Goal: Task Accomplishment & Management: Manage account settings

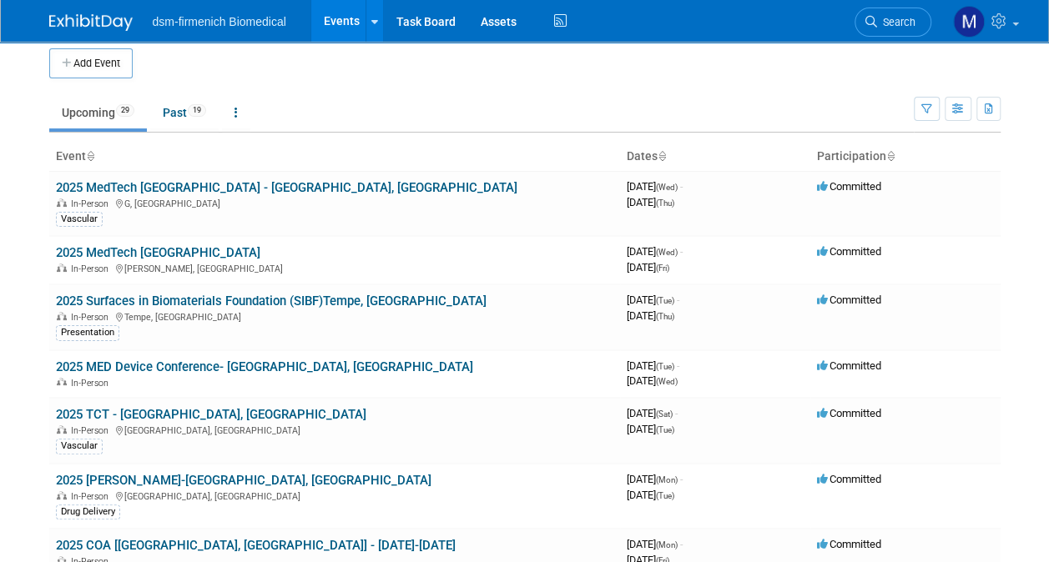
scroll to position [3, 0]
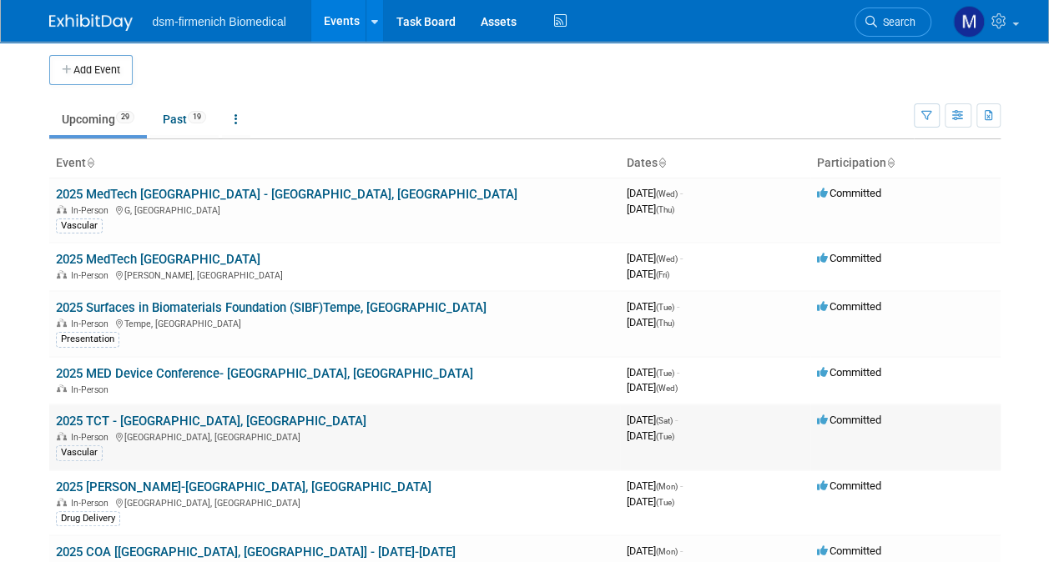
click at [115, 421] on link "2025 TCT - [GEOGRAPHIC_DATA], [GEOGRAPHIC_DATA]" at bounding box center [211, 421] width 310 height 15
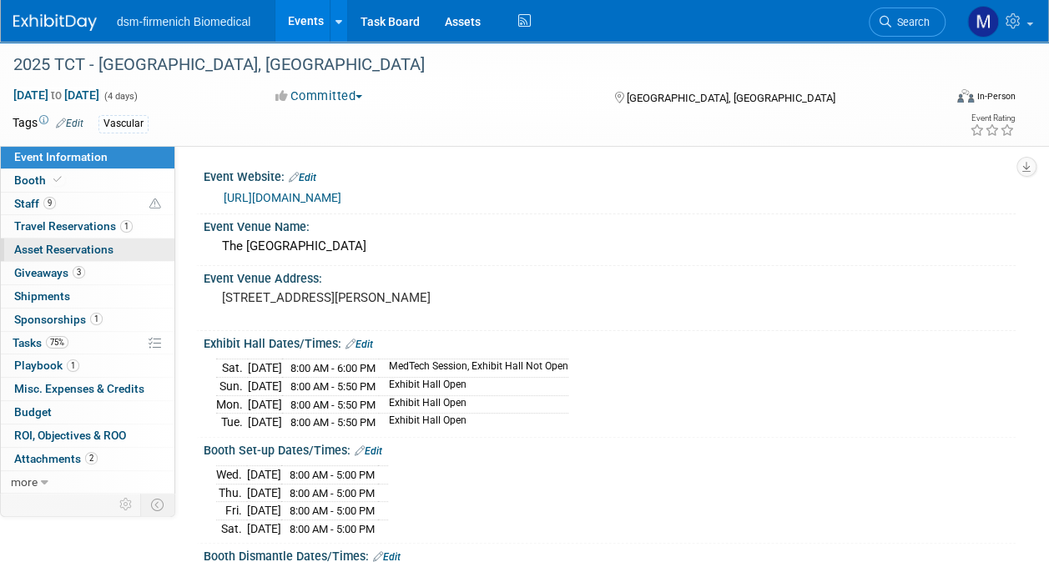
click at [78, 249] on span "Asset Reservations 0" at bounding box center [63, 249] width 99 height 13
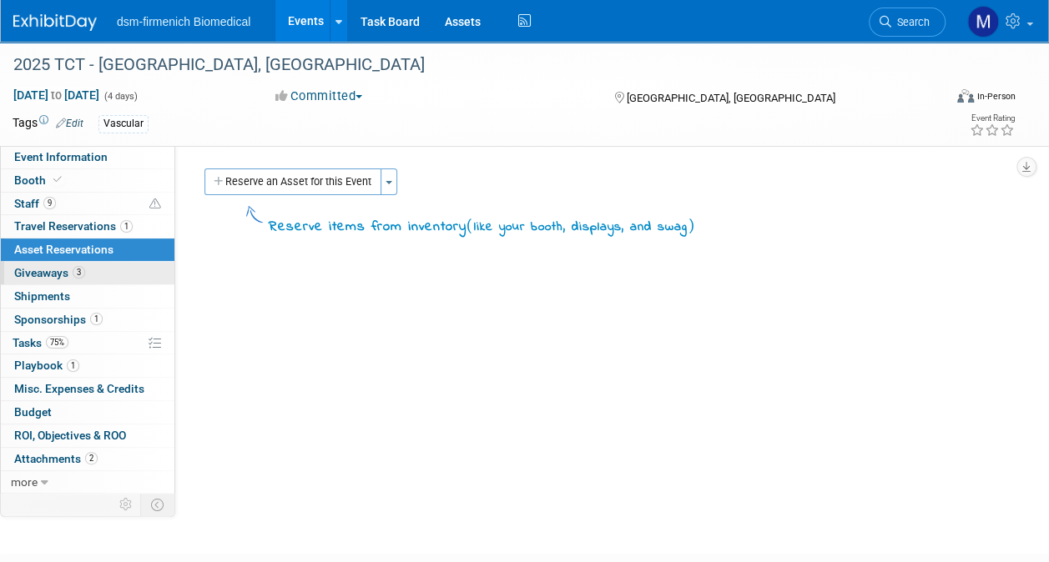
click at [59, 274] on span "Giveaways 3" at bounding box center [49, 272] width 71 height 13
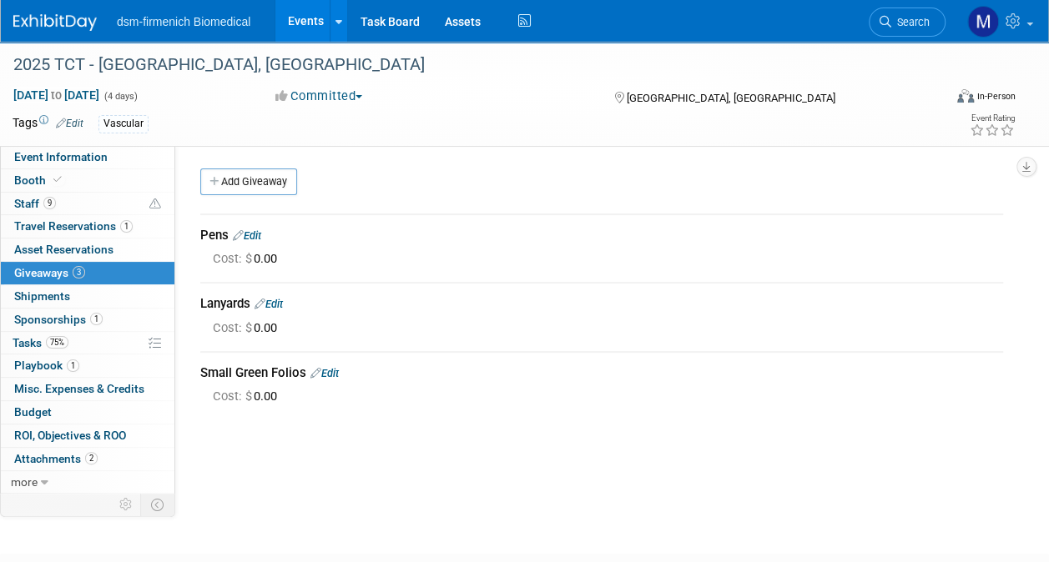
click at [280, 310] on link "Edit" at bounding box center [268, 304] width 28 height 13
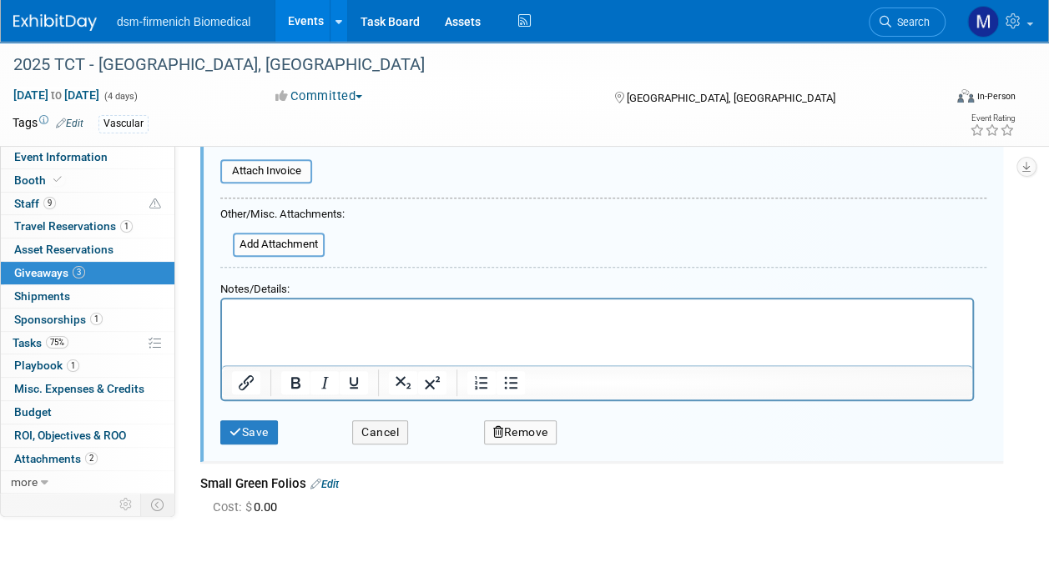
scroll to position [370, 0]
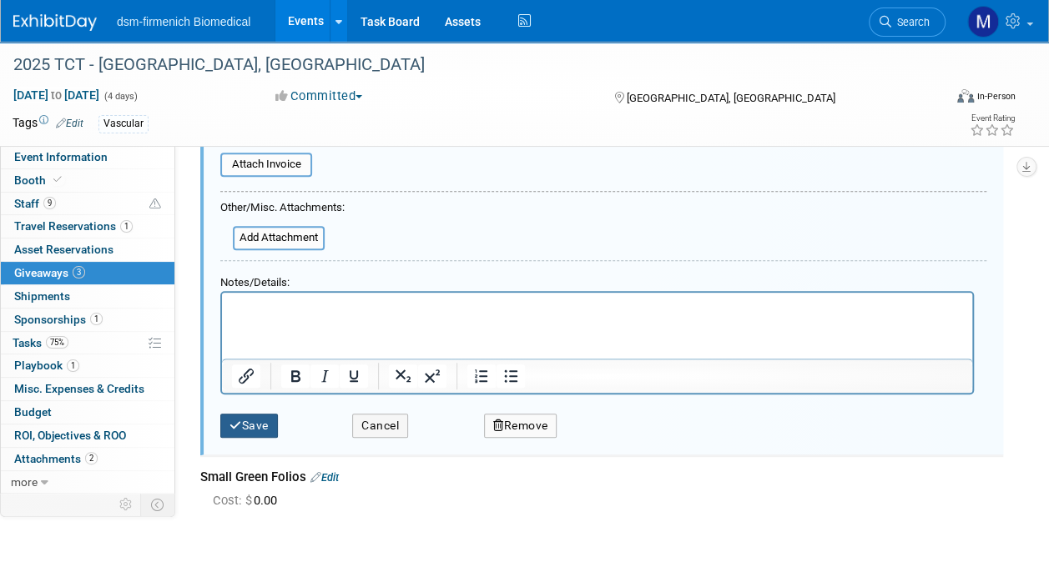
type input "Lanyards (10) FOR EMPLOYEES ONLY TO USE INSTEAD OF SHOW BRANDED LAYNARD"
click at [239, 422] on icon "submit" at bounding box center [235, 427] width 13 height 12
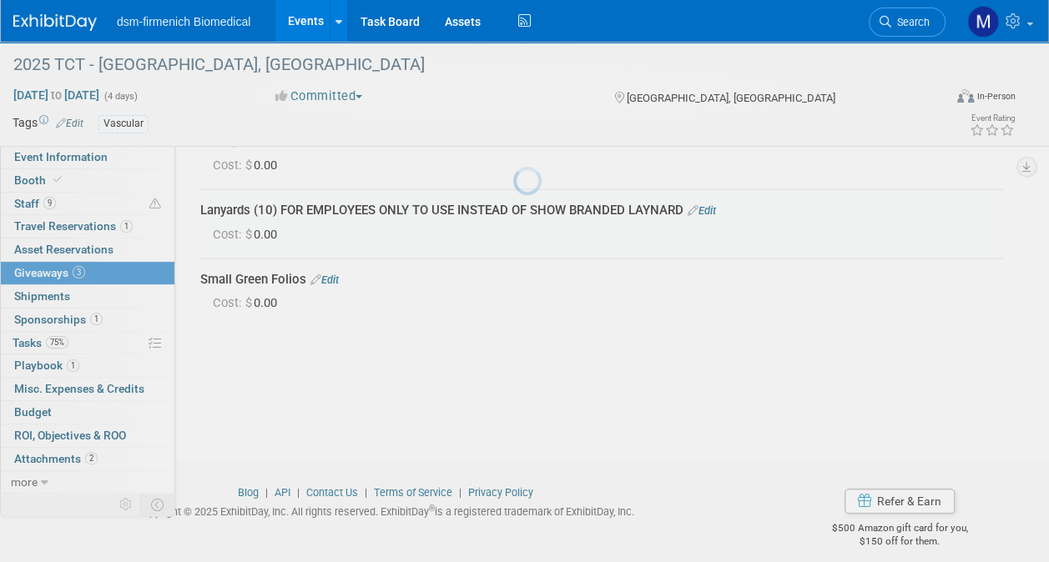
scroll to position [93, 0]
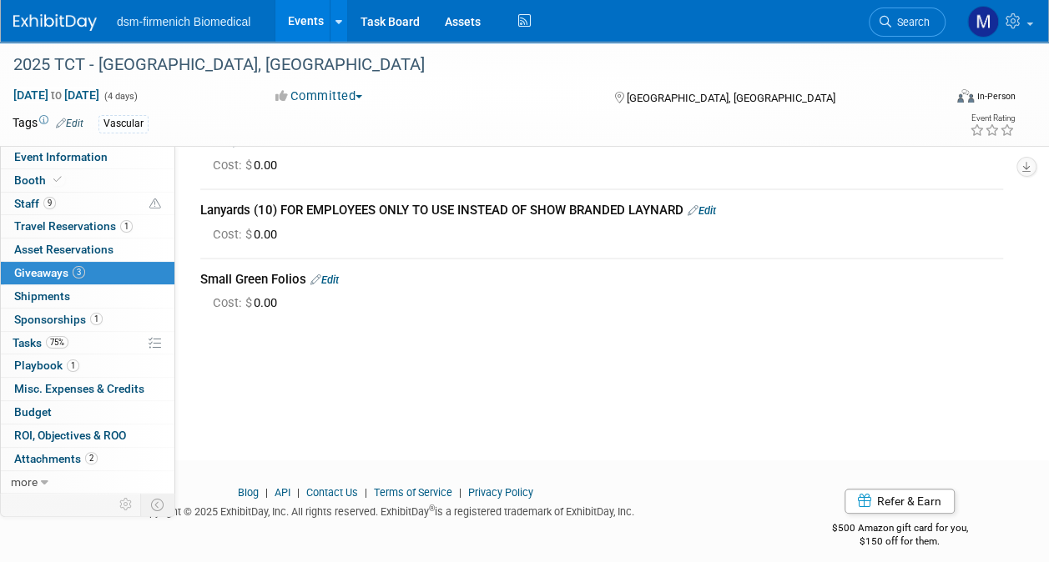
click at [330, 280] on link "Edit" at bounding box center [324, 280] width 28 height 13
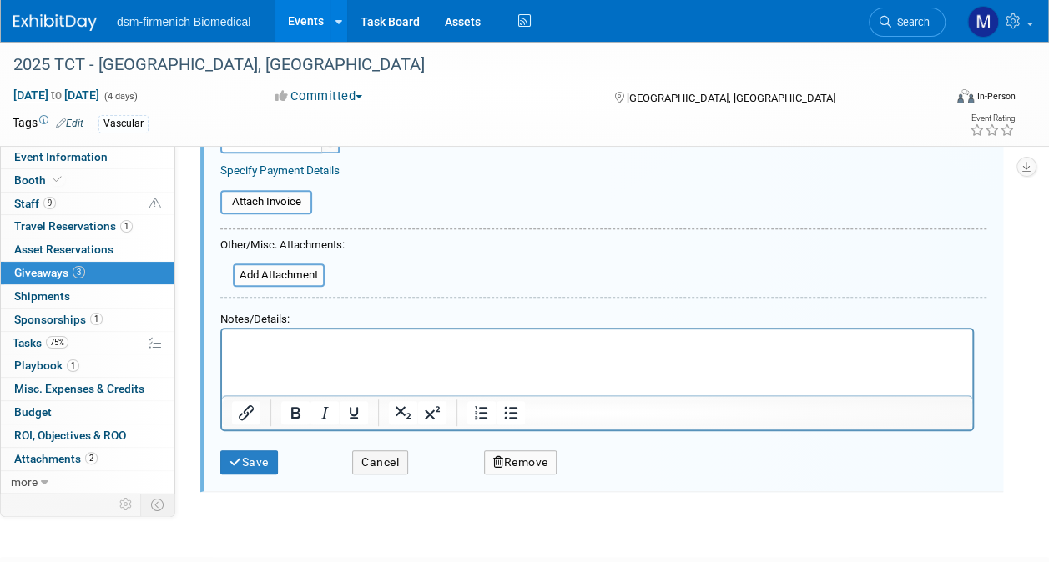
scroll to position [414, 0]
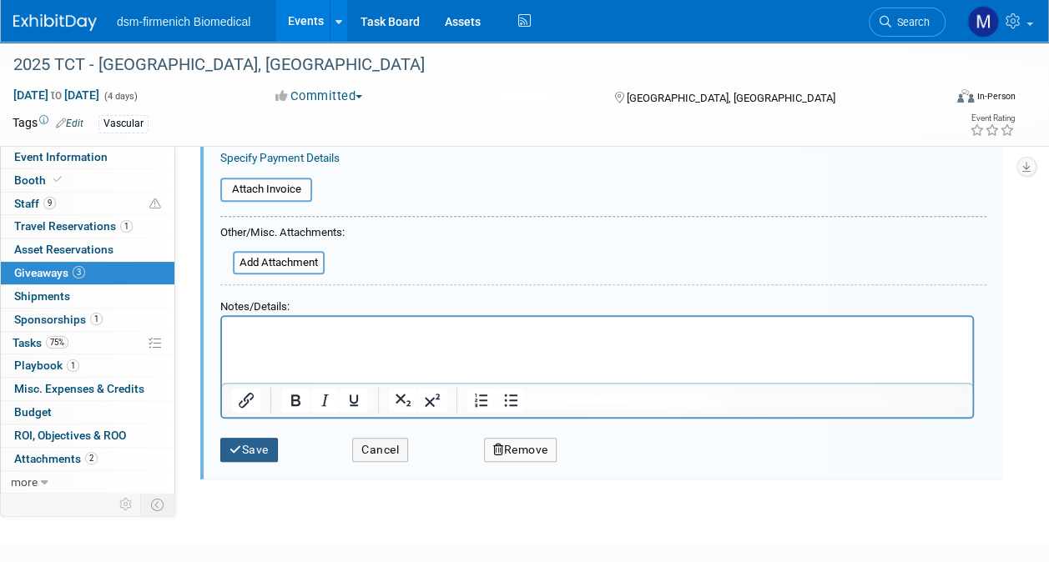
type input "Small Green Folios (20)"
click at [265, 449] on button "Save" at bounding box center [249, 450] width 58 height 24
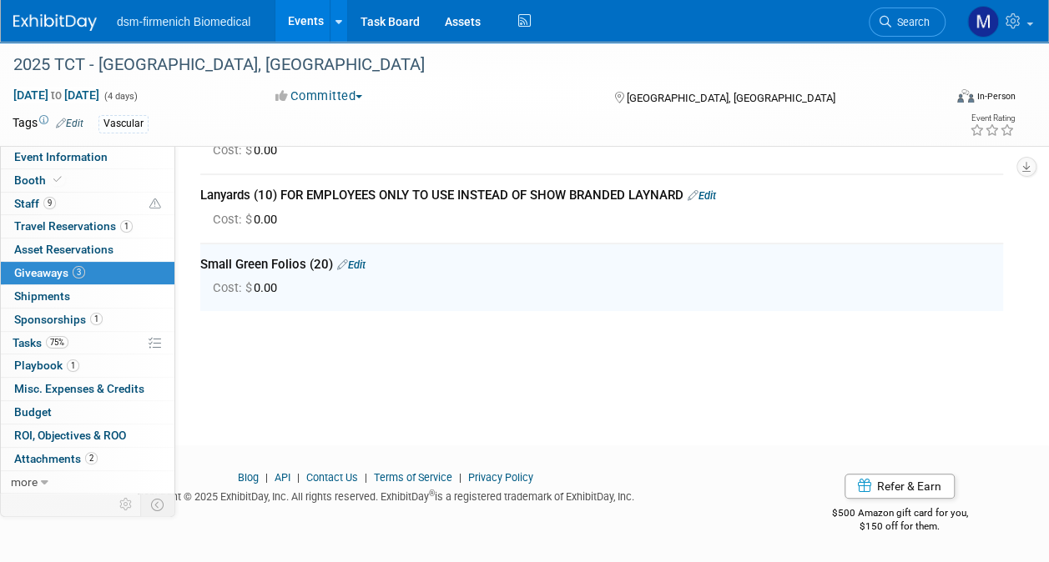
scroll to position [0, 0]
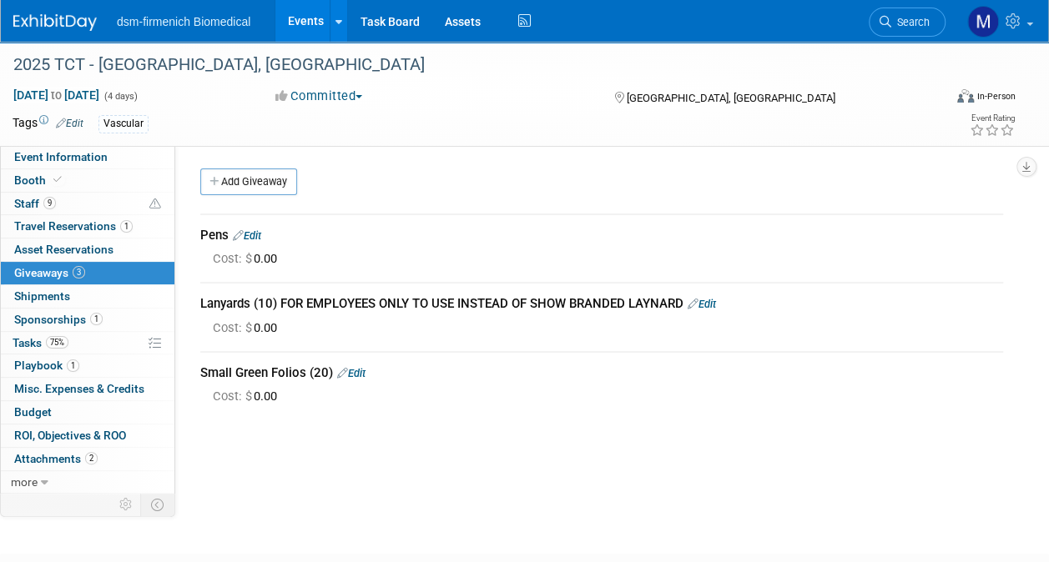
click at [257, 234] on link "Edit" at bounding box center [247, 235] width 28 height 13
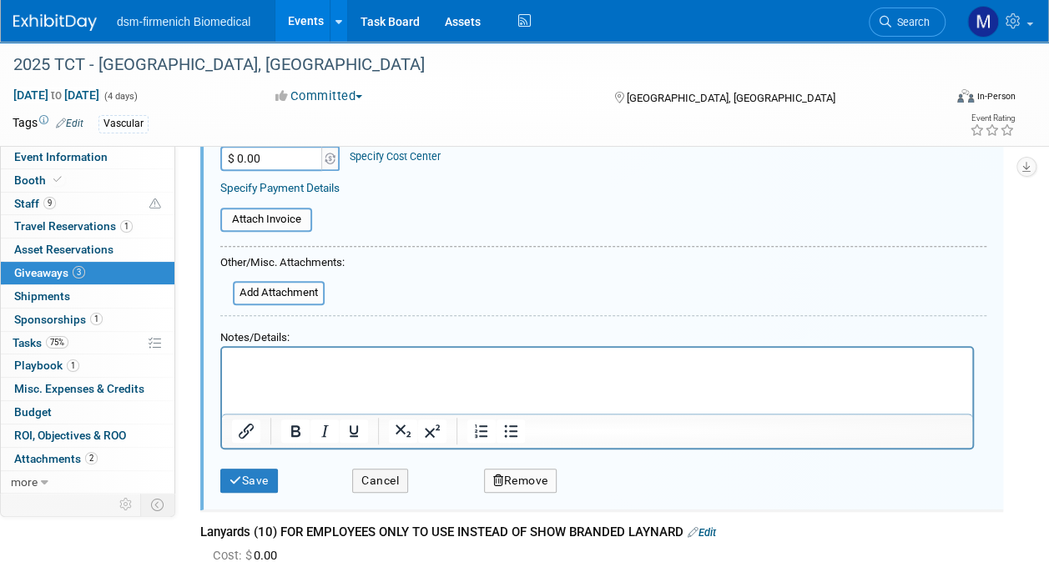
scroll to position [283, 0]
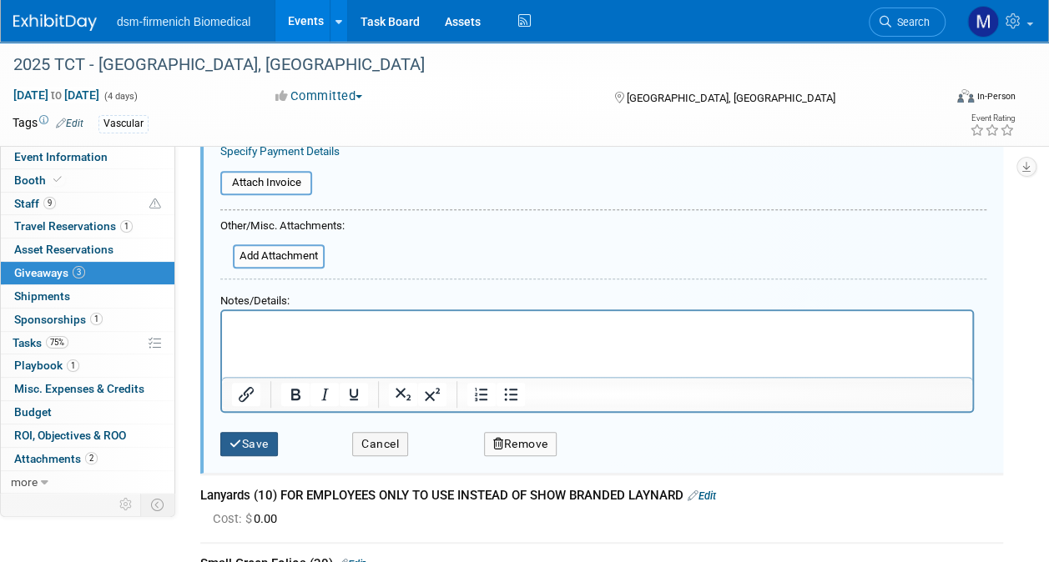
type input "Pens(50)"
click at [238, 439] on icon "submit" at bounding box center [235, 445] width 13 height 12
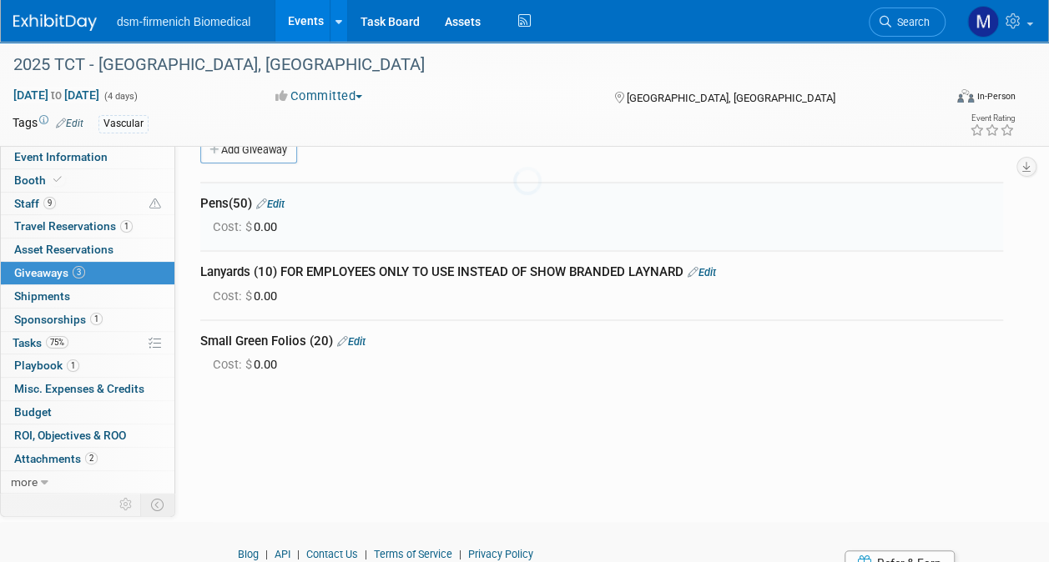
scroll to position [24, 0]
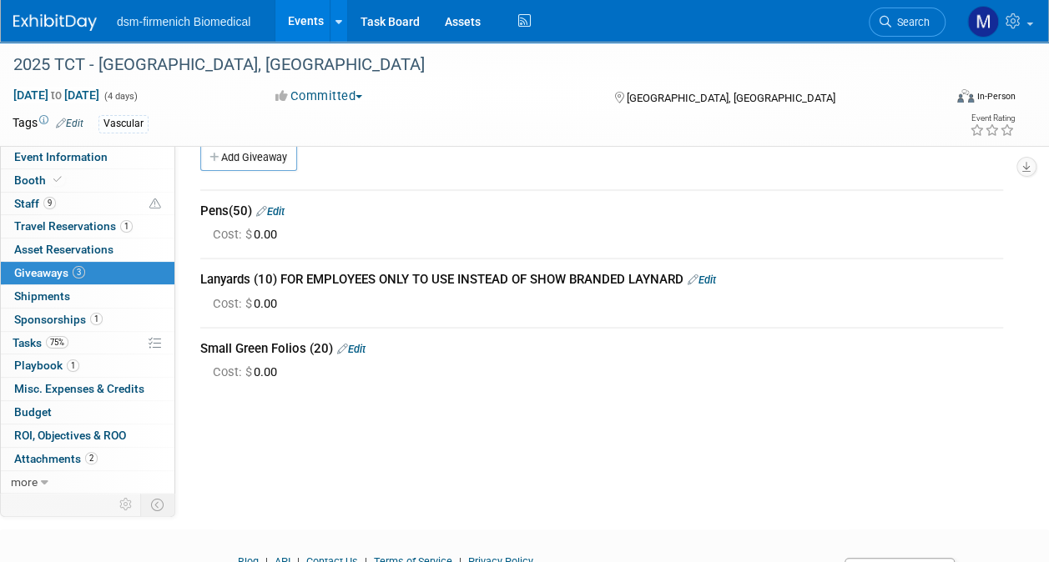
click at [283, 209] on link "Edit" at bounding box center [270, 211] width 28 height 13
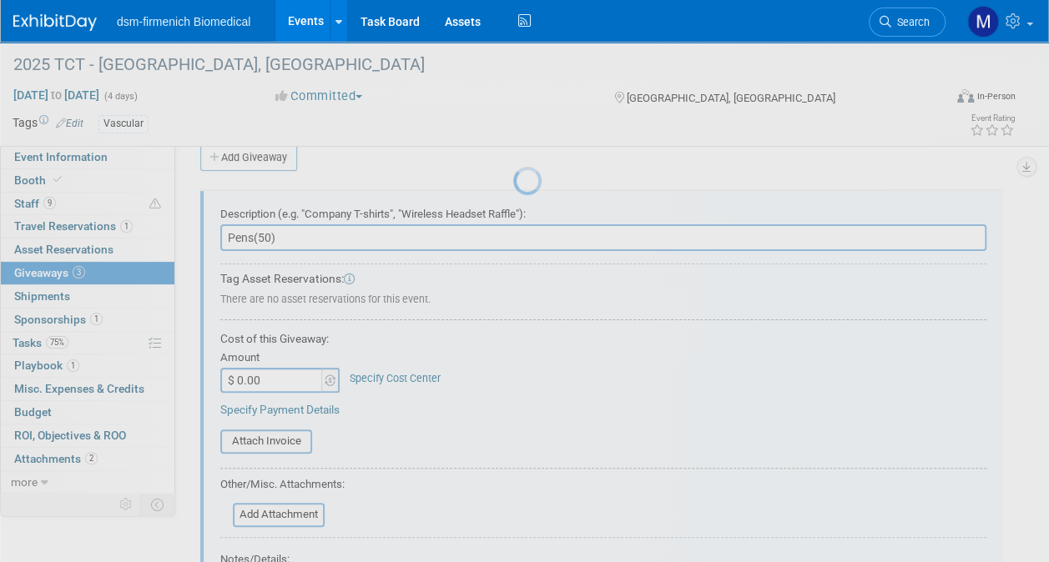
scroll to position [0, 0]
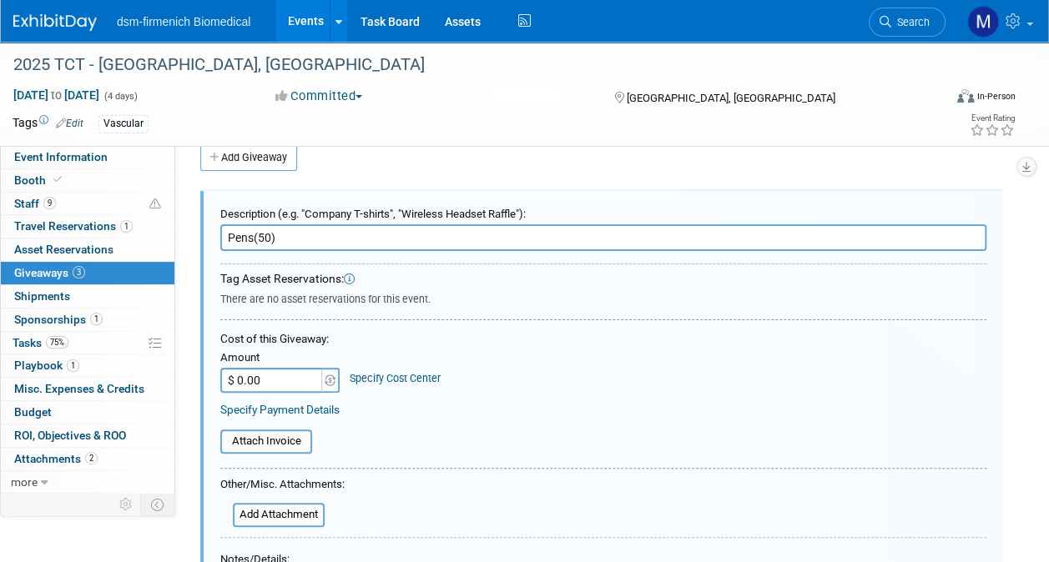
click at [262, 234] on input "Pens(50)" at bounding box center [603, 237] width 766 height 27
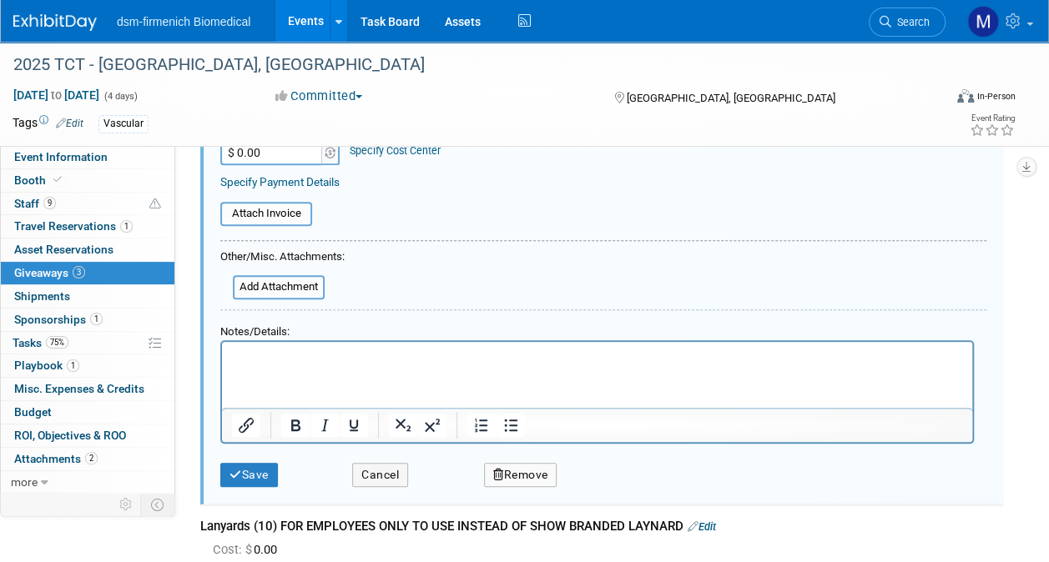
scroll to position [333, 0]
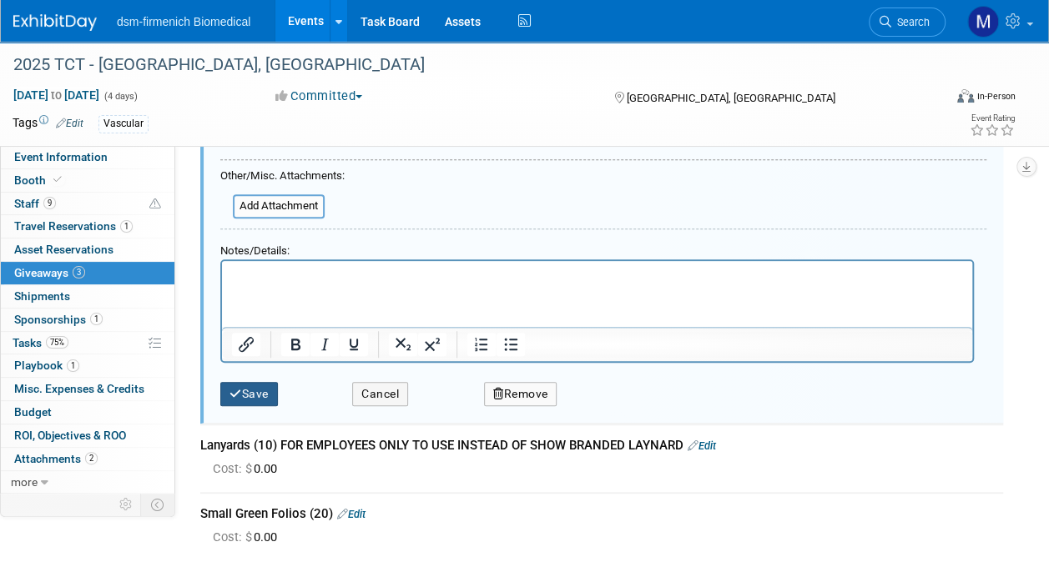
click at [251, 395] on button "Save" at bounding box center [249, 394] width 58 height 24
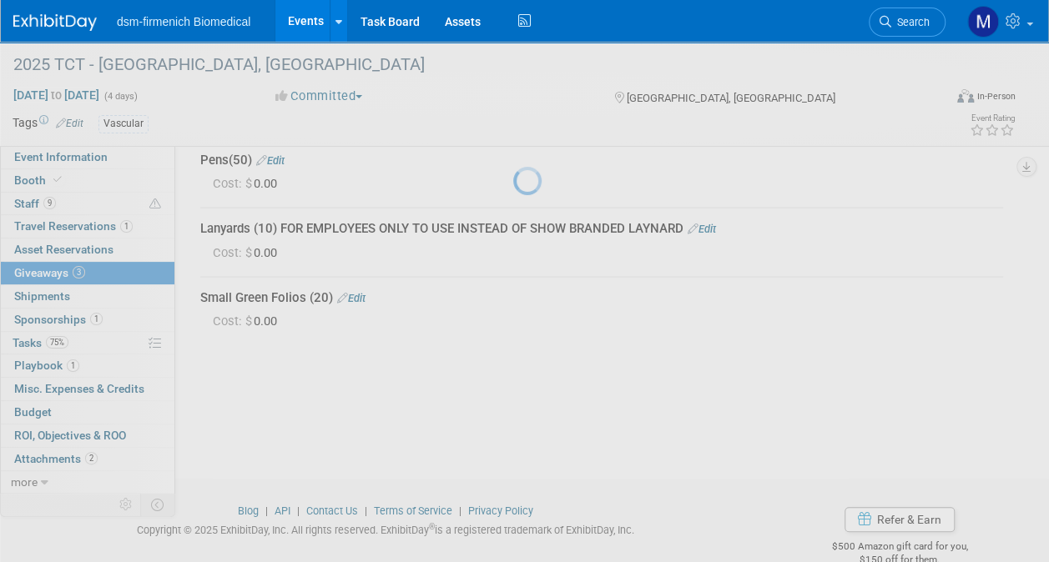
scroll to position [24, 0]
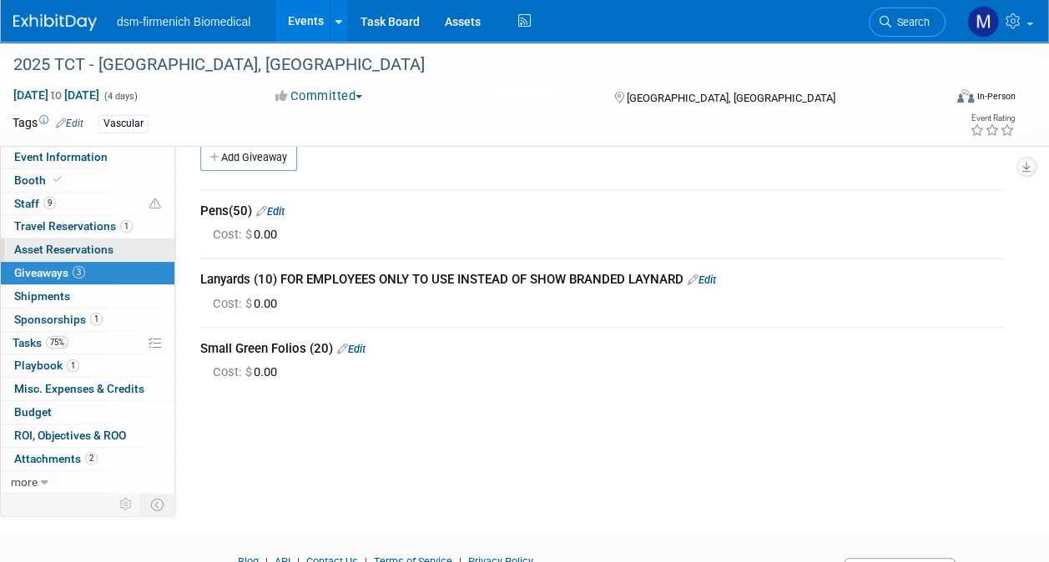
click at [37, 250] on span "Asset Reservations 0" at bounding box center [63, 249] width 99 height 13
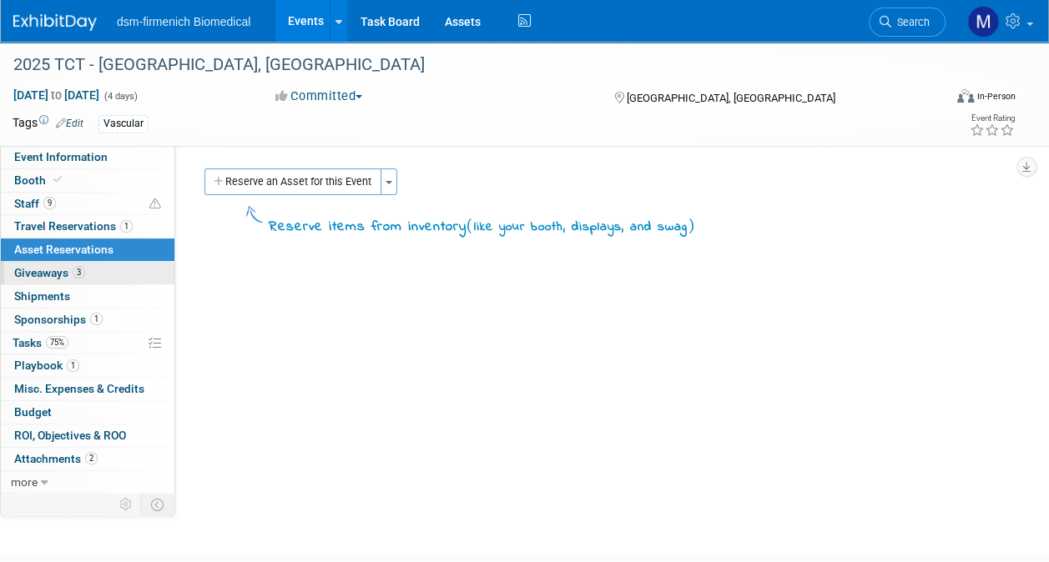
click at [47, 274] on span "Giveaways 3" at bounding box center [49, 272] width 71 height 13
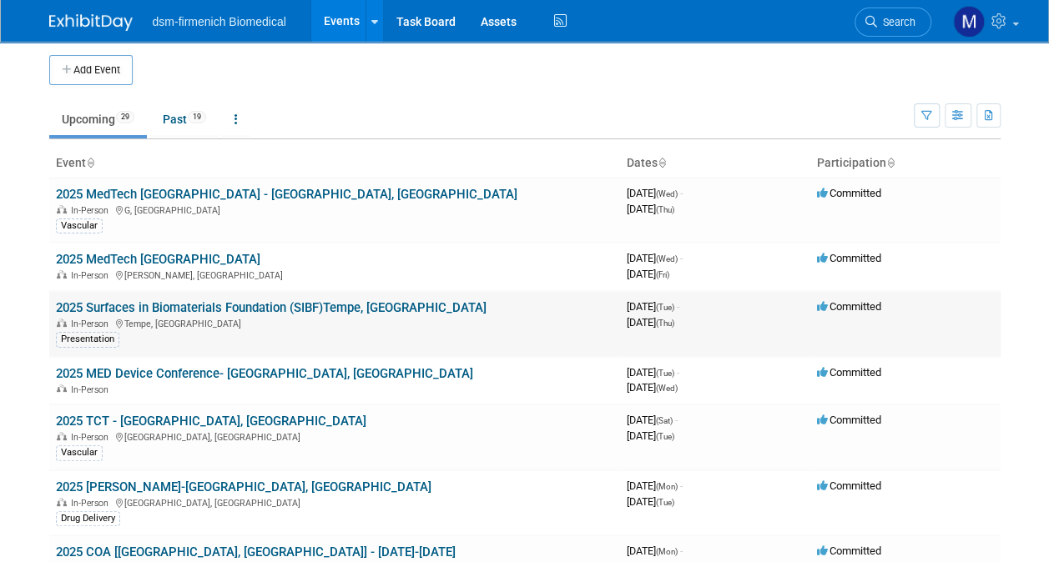
click at [114, 305] on link "2025 Surfaces in Biomaterials Foundation (SIBF)Tempe, [GEOGRAPHIC_DATA]" at bounding box center [271, 307] width 431 height 15
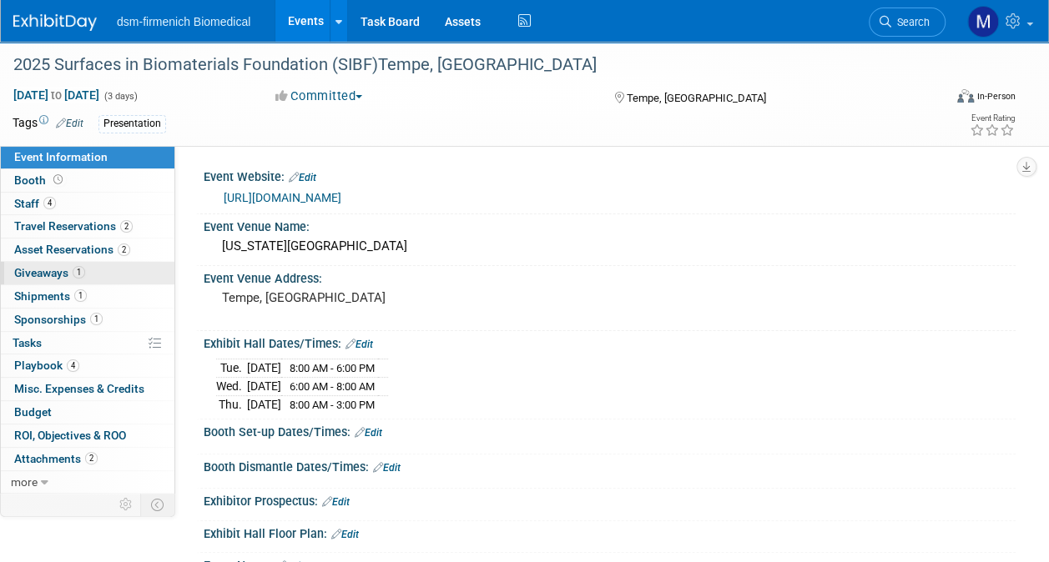
click at [50, 272] on span "Giveaways 1" at bounding box center [49, 272] width 71 height 13
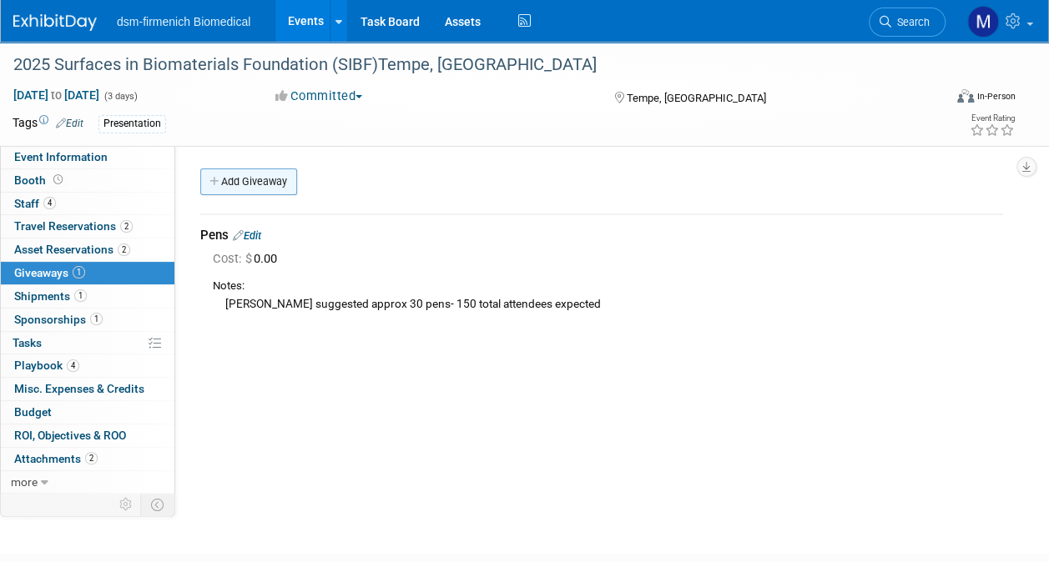
click at [250, 190] on link "Add Giveaway" at bounding box center [248, 182] width 97 height 27
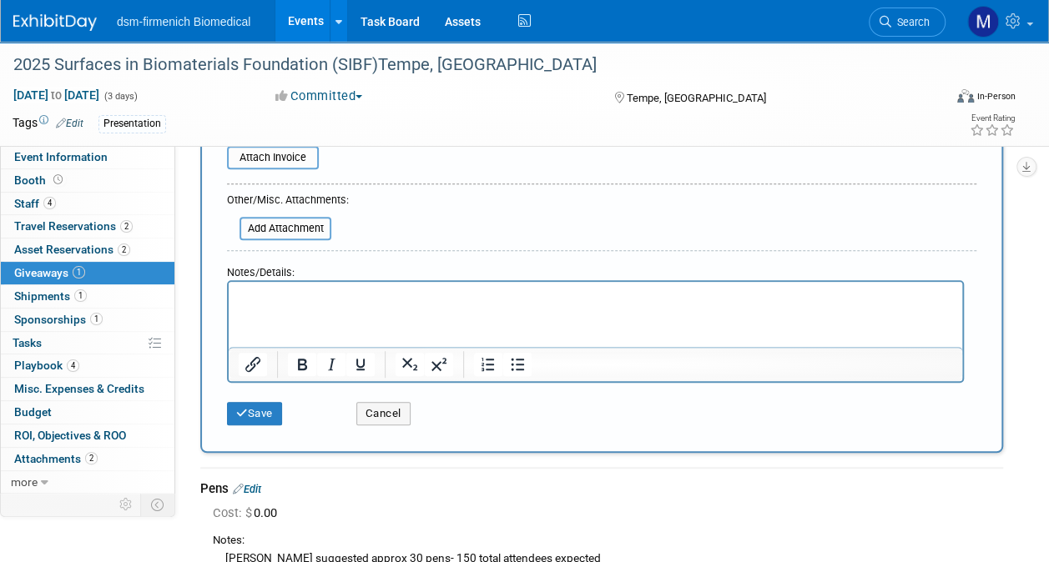
scroll to position [334, 0]
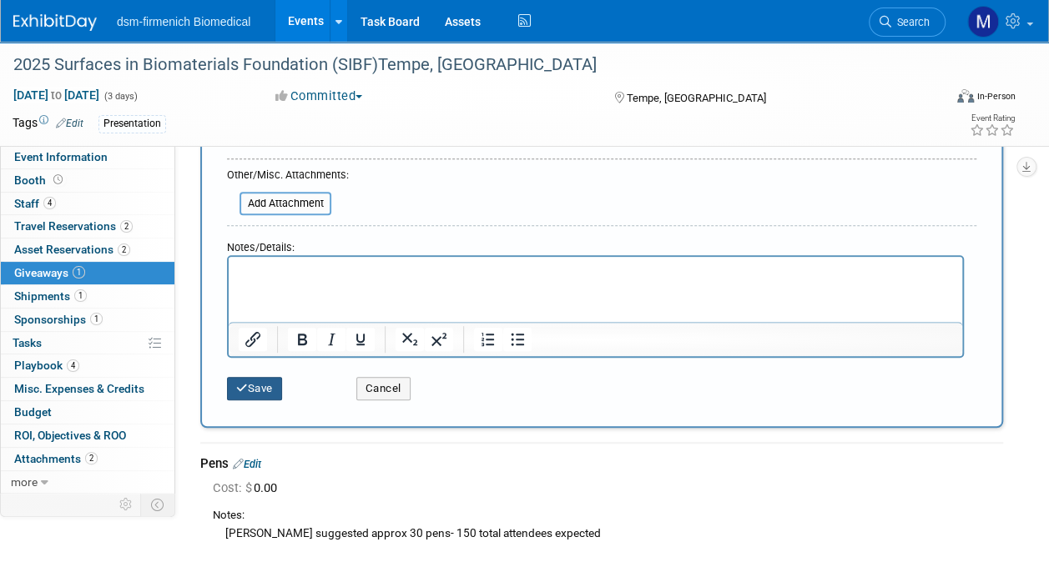
type input "Lanyards (3) to use instead of show branded Lanyards"
click at [252, 379] on button "Save" at bounding box center [254, 388] width 55 height 23
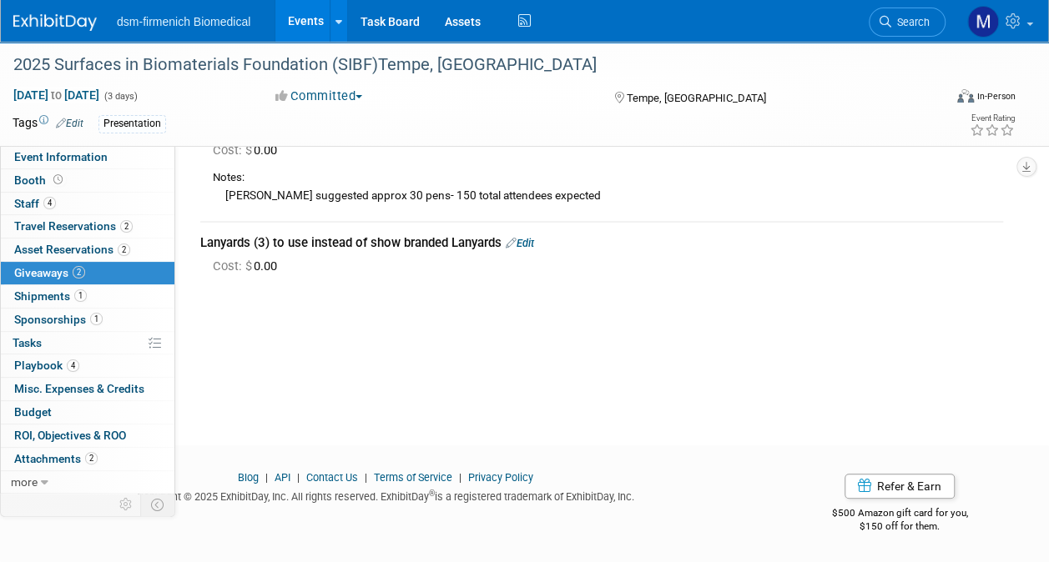
scroll to position [2, 0]
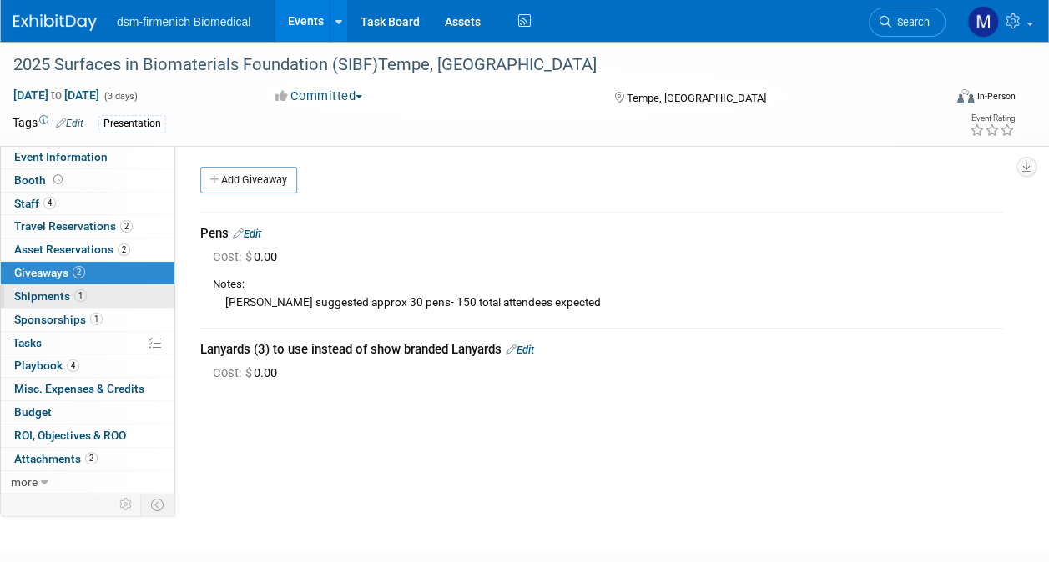
click at [28, 302] on link "1 Shipments 1" at bounding box center [88, 296] width 174 height 23
